Goal: Understand process/instructions

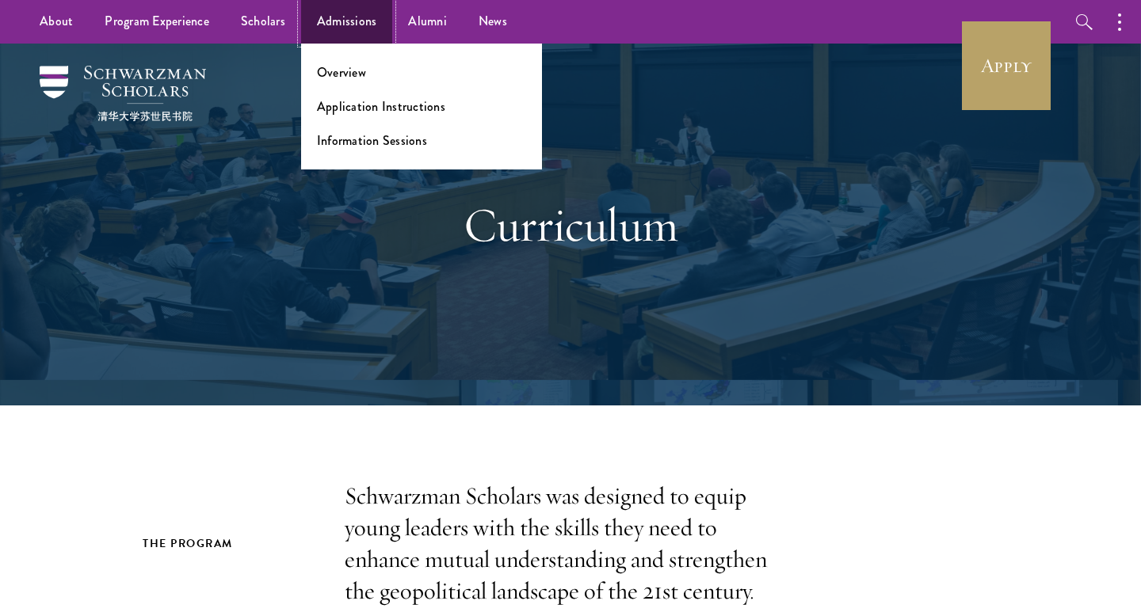
click at [345, 33] on link "Admissions" at bounding box center [347, 22] width 92 height 44
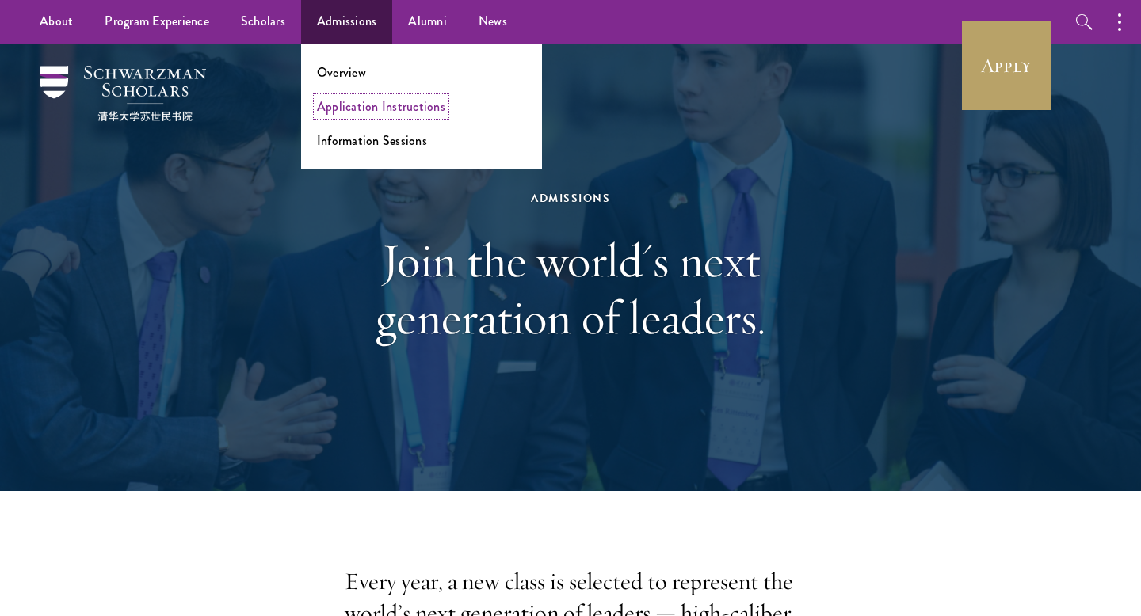
click at [351, 107] on link "Application Instructions" at bounding box center [381, 106] width 128 height 18
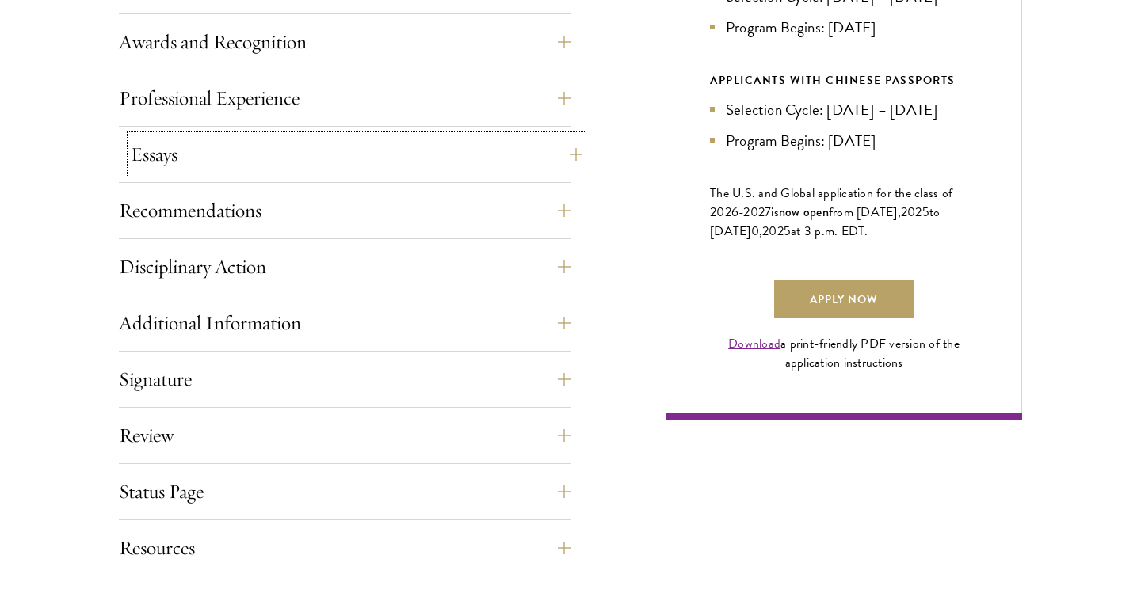
click at [326, 169] on button "Essays" at bounding box center [357, 154] width 452 height 38
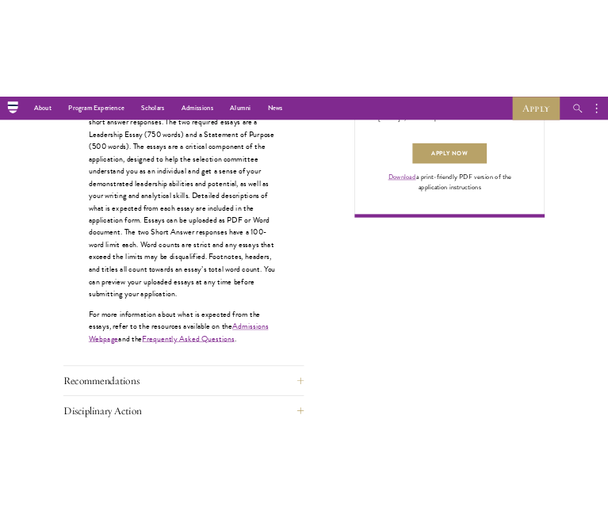
scroll to position [1123, 0]
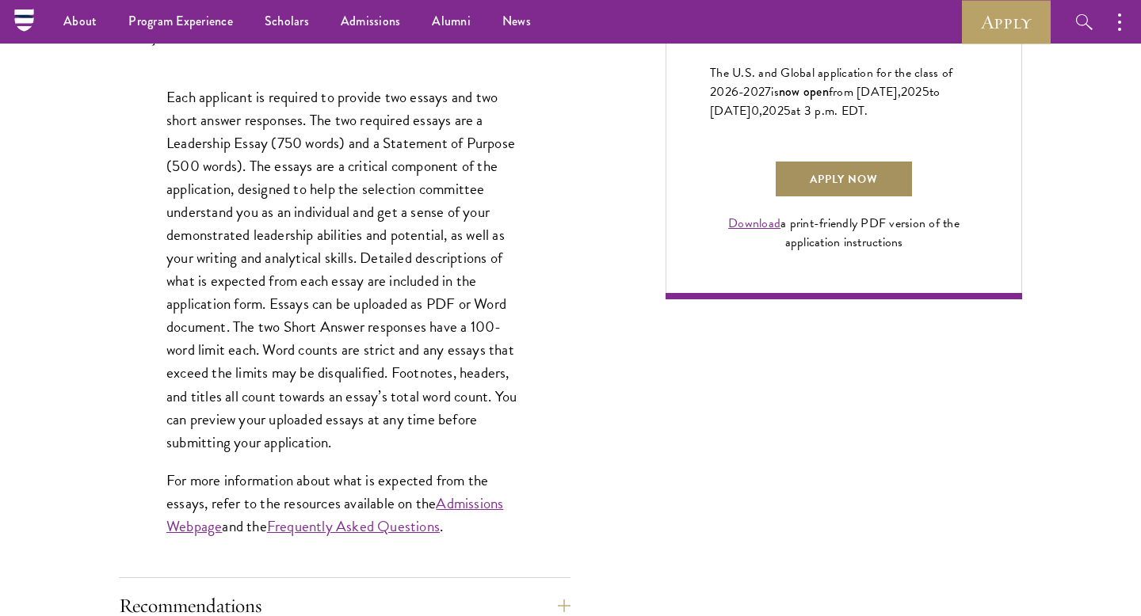
click at [829, 198] on link "Apply Now" at bounding box center [843, 179] width 139 height 38
